Goal: Navigation & Orientation: Find specific page/section

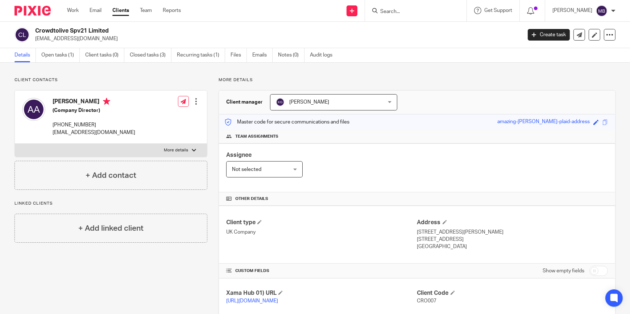
drag, startPoint x: 39, startPoint y: 12, endPoint x: 42, endPoint y: 9, distance: 3.9
click at [39, 12] on img at bounding box center [33, 11] width 36 height 10
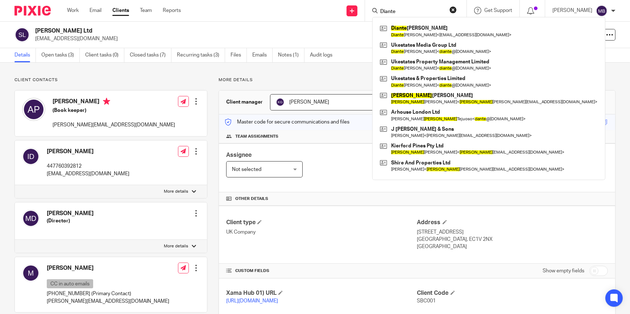
scroll to position [165, 0]
